Goal: Use online tool/utility: Utilize a website feature to perform a specific function

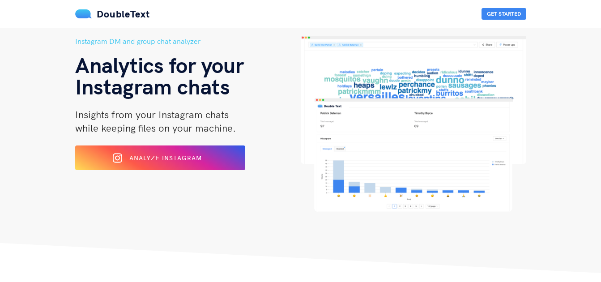
scroll to position [54, 0]
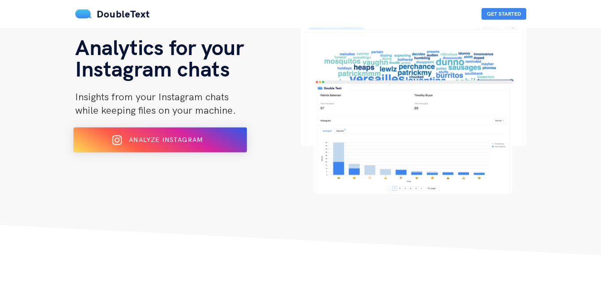
click at [137, 135] on div "Analyze Instagram" at bounding box center [159, 140] width 141 height 14
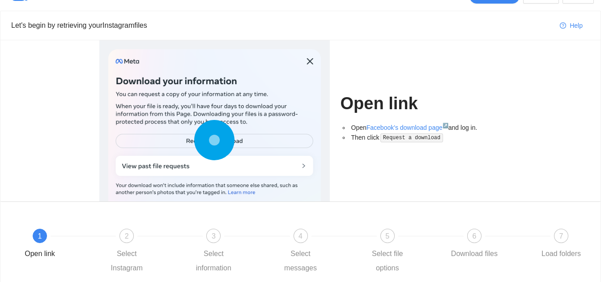
scroll to position [36, 0]
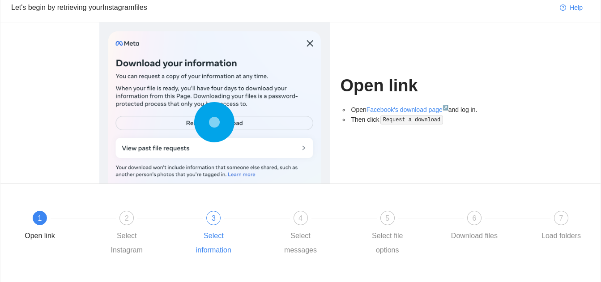
click at [269, 219] on div at bounding box center [256, 218] width 87 height 4
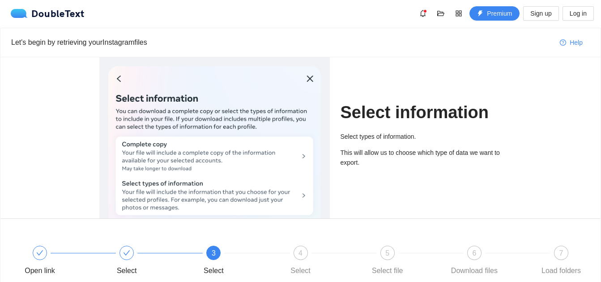
scroll to position [0, 0]
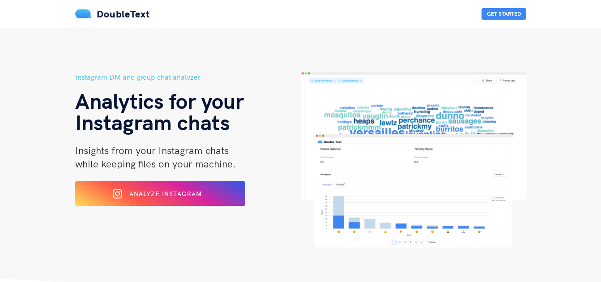
scroll to position [36, 0]
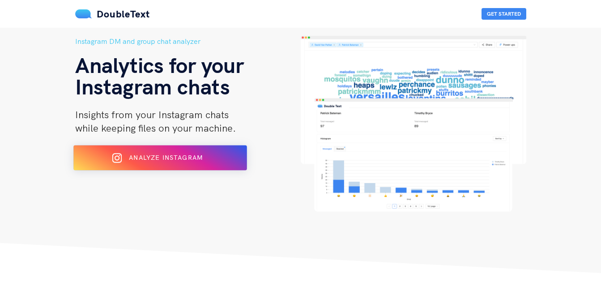
click at [172, 157] on span "Analyze Instagram" at bounding box center [166, 158] width 74 height 8
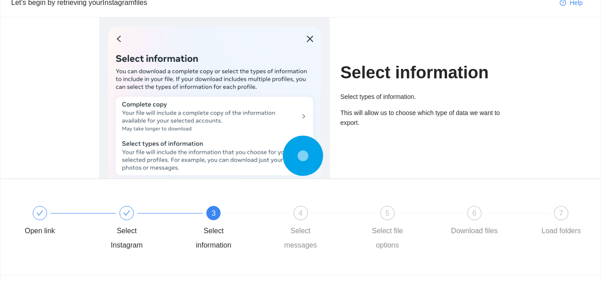
scroll to position [22, 0]
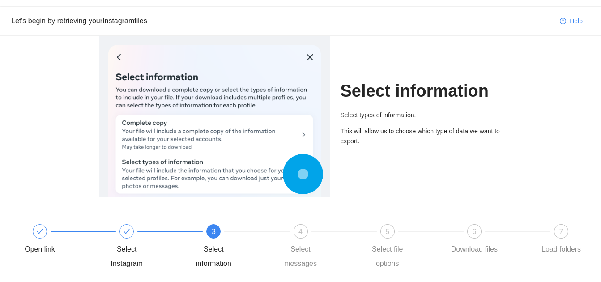
drag, startPoint x: 311, startPoint y: 57, endPoint x: 392, endPoint y: 137, distance: 113.9
click at [392, 137] on div "Select information Select types of information. This will allow us to choose wh…" at bounding box center [300, 116] width 435 height 161
click at [298, 233] on div "4" at bounding box center [301, 231] width 14 height 14
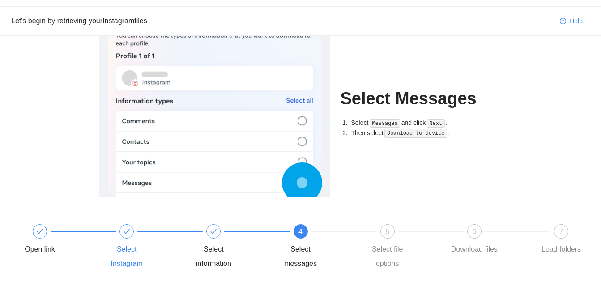
click at [132, 230] on div at bounding box center [170, 232] width 87 height 4
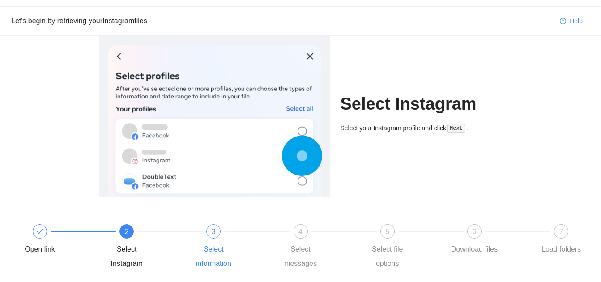
click at [221, 238] on div "3 Select information" at bounding box center [231, 247] width 87 height 47
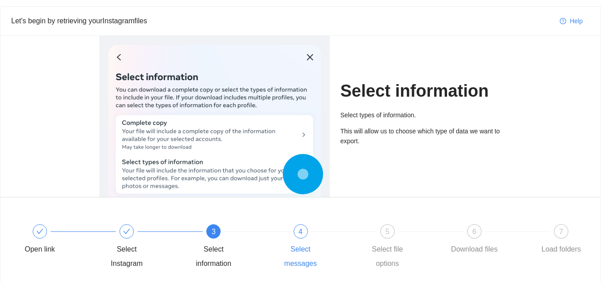
click at [296, 235] on div "4" at bounding box center [301, 231] width 14 height 14
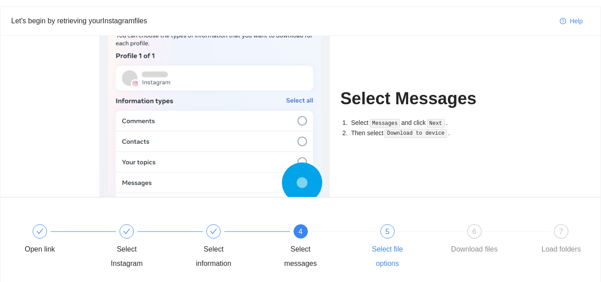
click at [364, 237] on div "5 Select file options" at bounding box center [405, 247] width 87 height 47
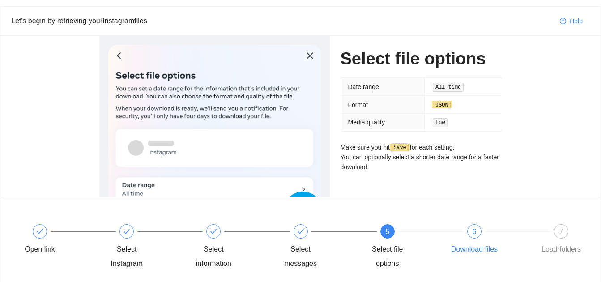
click at [482, 232] on div at bounding box center [517, 232] width 87 height 4
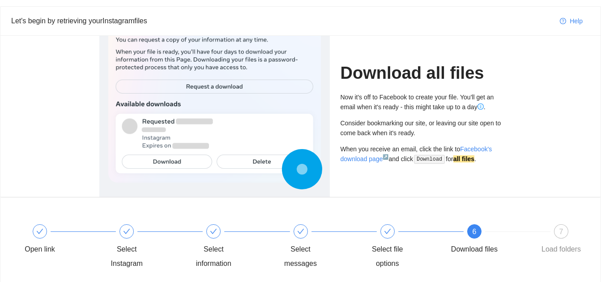
click at [519, 231] on div at bounding box center [517, 232] width 87 height 4
click at [550, 230] on div "7 Load folders" at bounding box center [561, 240] width 52 height 32
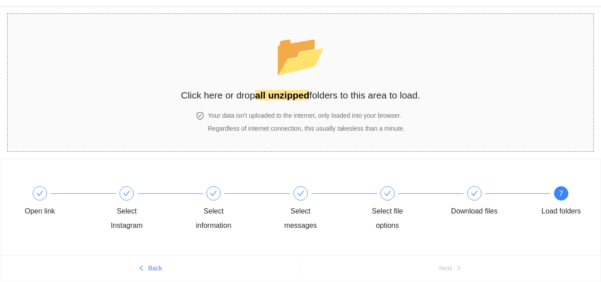
click at [256, 78] on div "📂 Click here or drop all unzipped folders to this area to load." at bounding box center [300, 63] width 239 height 80
click at [454, 76] on section "📂 Click here or drop all unzipped folders to this area to load. Your data isn't…" at bounding box center [300, 82] width 587 height 138
click at [302, 72] on span "📂" at bounding box center [300, 55] width 51 height 46
click at [299, 165] on div "Open link Select Instagram Select information Select messages Select file optio…" at bounding box center [300, 207] width 600 height 96
click at [297, 113] on h4 "Your data isn't uploaded to the internet, only loaded into your browser." at bounding box center [306, 116] width 197 height 10
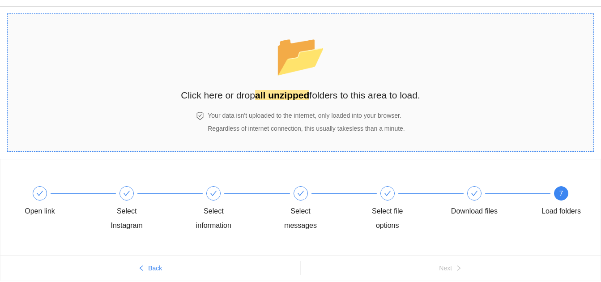
click at [579, 44] on section "📂 Click here or drop all unzipped folders to this area to load. Your data isn't…" at bounding box center [300, 82] width 587 height 138
click at [209, 197] on div at bounding box center [213, 193] width 14 height 14
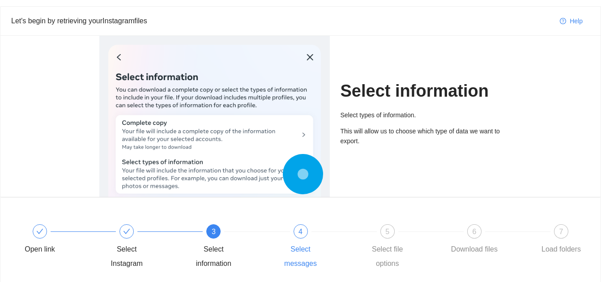
click at [295, 238] on div "4 Select messages" at bounding box center [318, 247] width 87 height 47
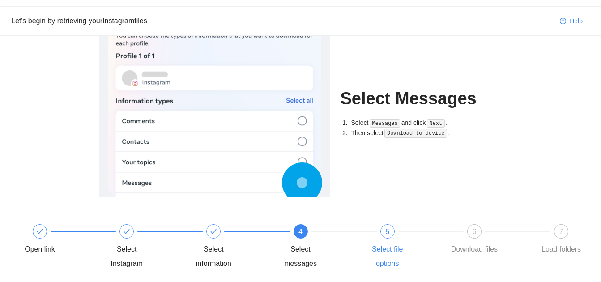
click at [378, 234] on div "5 Select file options" at bounding box center [405, 247] width 87 height 47
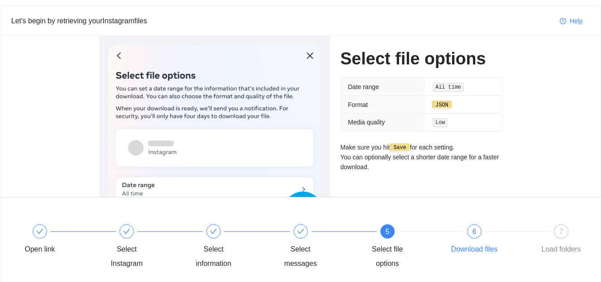
click at [464, 231] on div "6 Download files" at bounding box center [491, 240] width 87 height 32
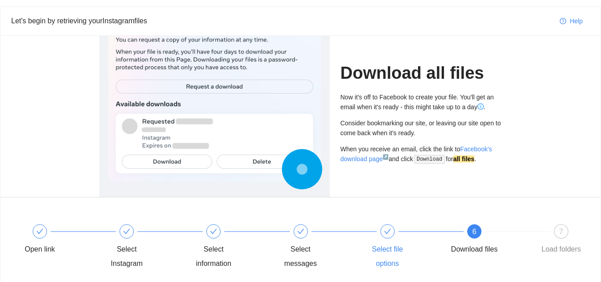
click at [387, 237] on div at bounding box center [387, 231] width 14 height 14
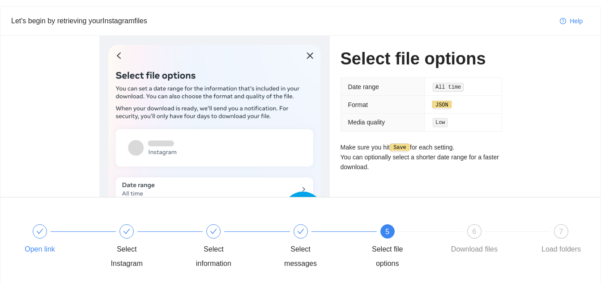
click at [44, 233] on div at bounding box center [83, 232] width 87 height 4
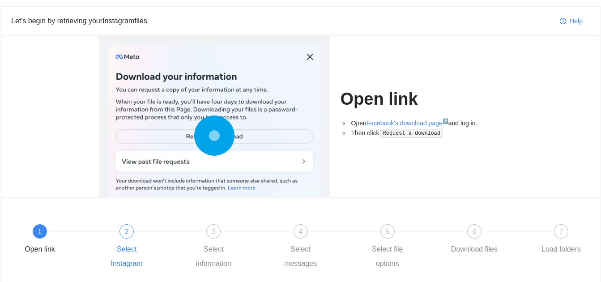
click at [113, 240] on div "2 Select Instagram" at bounding box center [144, 247] width 87 height 47
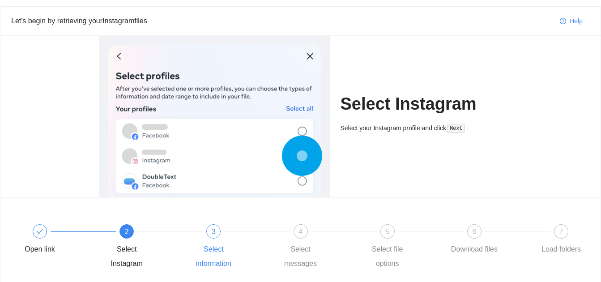
click at [203, 233] on div "3 Select information" at bounding box center [231, 247] width 87 height 47
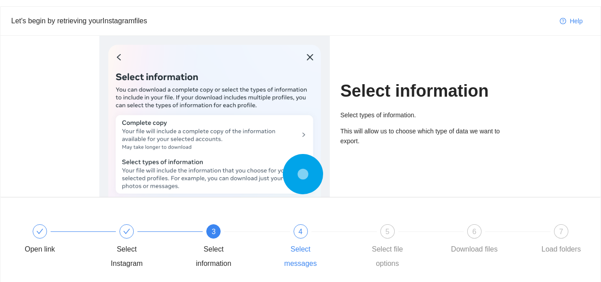
click at [283, 239] on div "4 Select messages" at bounding box center [318, 247] width 87 height 47
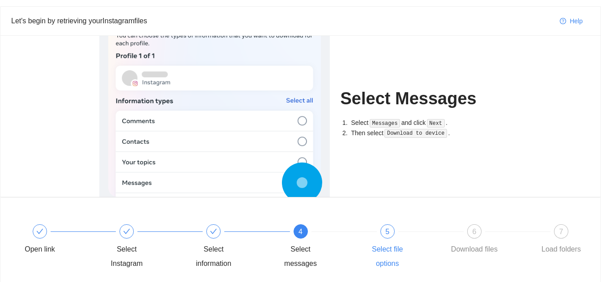
click at [366, 235] on div "5 Select file options" at bounding box center [405, 247] width 87 height 47
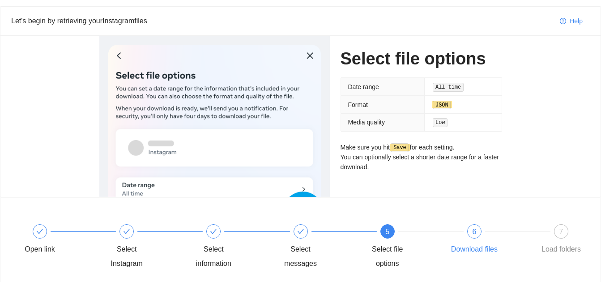
click at [478, 230] on div at bounding box center [517, 232] width 87 height 4
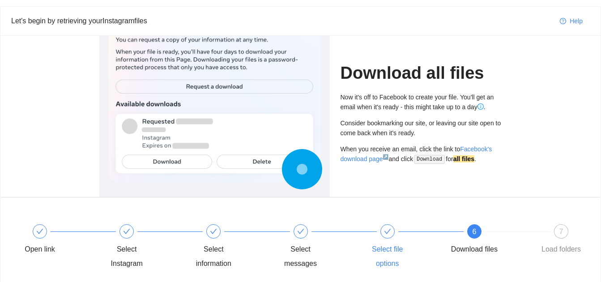
click at [390, 230] on icon "check" at bounding box center [387, 231] width 7 height 7
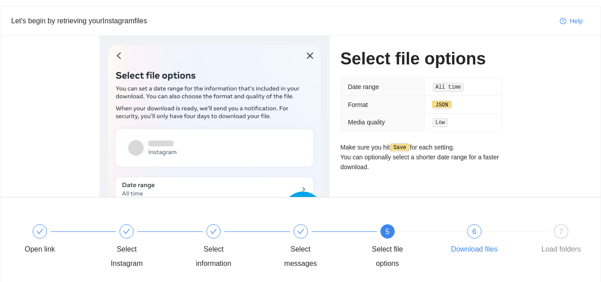
click at [463, 230] on div "6 Download files" at bounding box center [491, 240] width 87 height 32
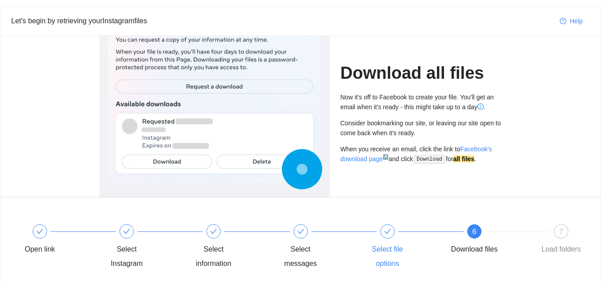
click at [397, 226] on div "Select file options" at bounding box center [405, 247] width 87 height 47
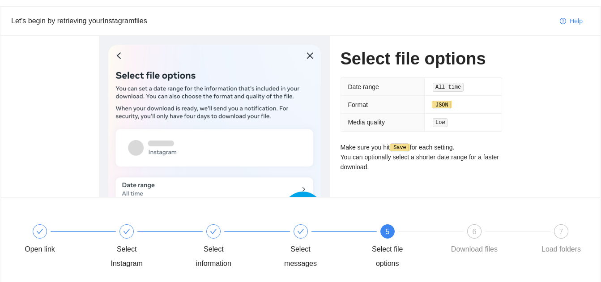
click at [478, 220] on div "Open link Select Instagram Select information Select messages 5 Select file opt…" at bounding box center [300, 247] width 573 height 64
click at [472, 231] on div "6" at bounding box center [474, 231] width 14 height 14
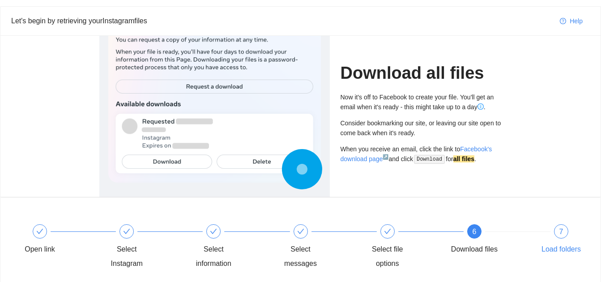
click at [555, 228] on div "7" at bounding box center [561, 231] width 14 height 14
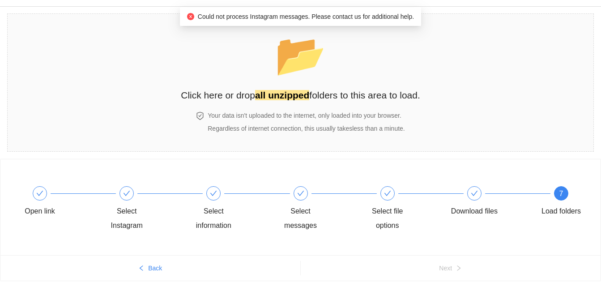
click at [367, 21] on div "Could not process Instagram messages. Please contact us for additional help." at bounding box center [300, 17] width 227 height 10
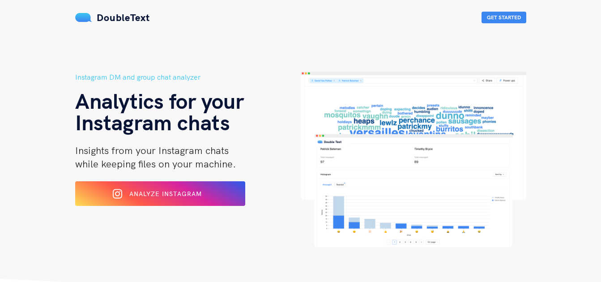
scroll to position [36, 0]
